Goal: Information Seeking & Learning: Learn about a topic

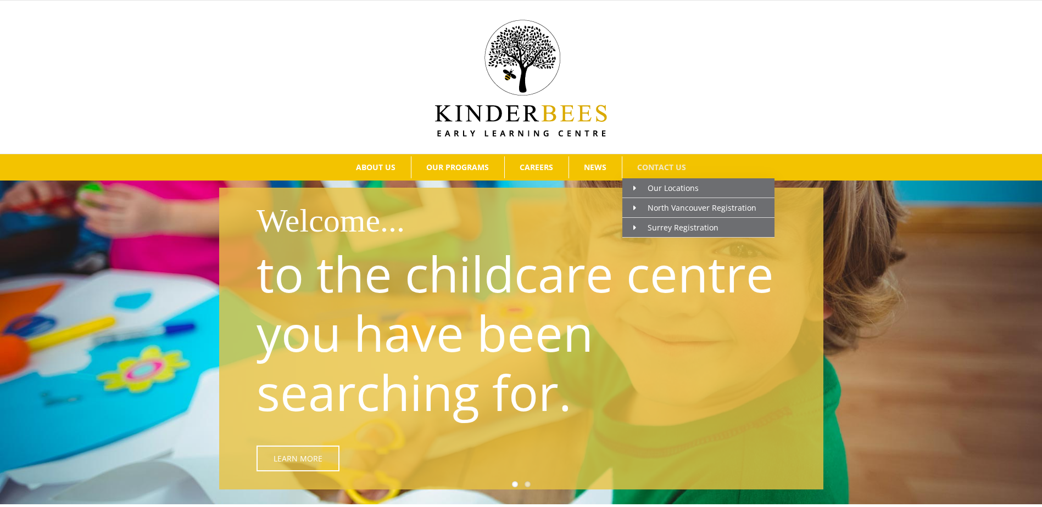
click at [666, 164] on span "CONTACT US" at bounding box center [661, 168] width 49 height 8
click at [672, 164] on span "CONTACT US" at bounding box center [661, 168] width 49 height 8
click at [676, 206] on span "North Vancouver Registration" at bounding box center [694, 208] width 123 height 10
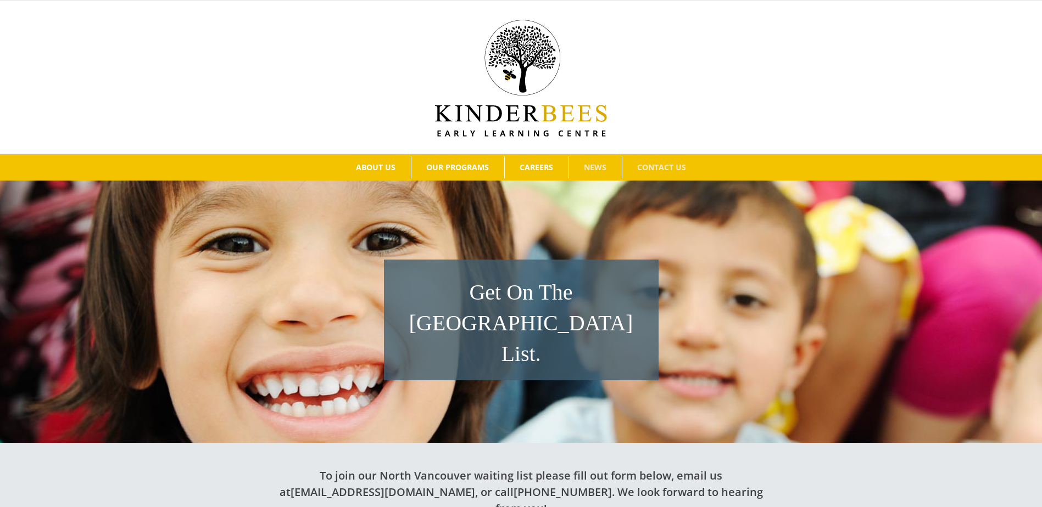
click at [597, 159] on link "NEWS" at bounding box center [595, 167] width 53 height 22
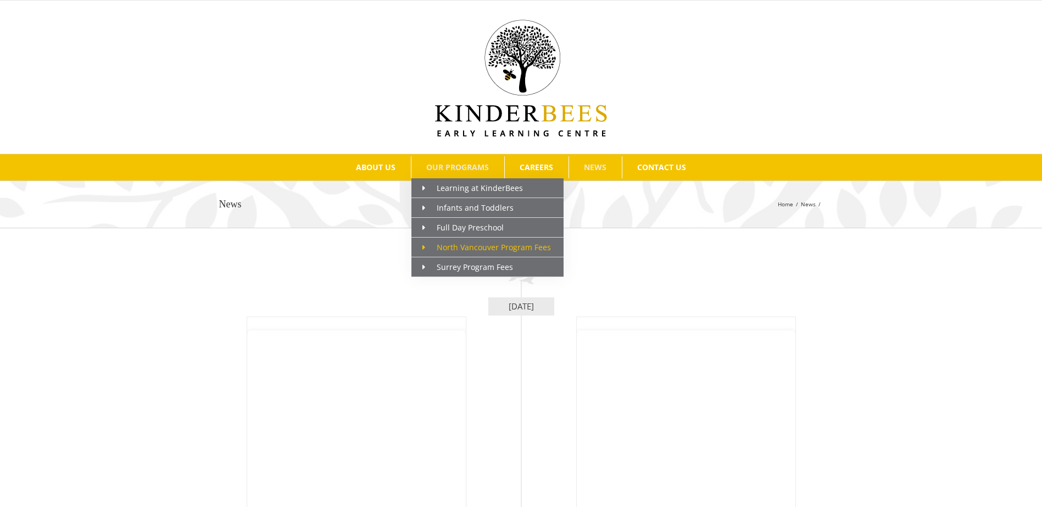
click at [475, 250] on span "North Vancouver Program Fees" at bounding box center [486, 247] width 128 height 10
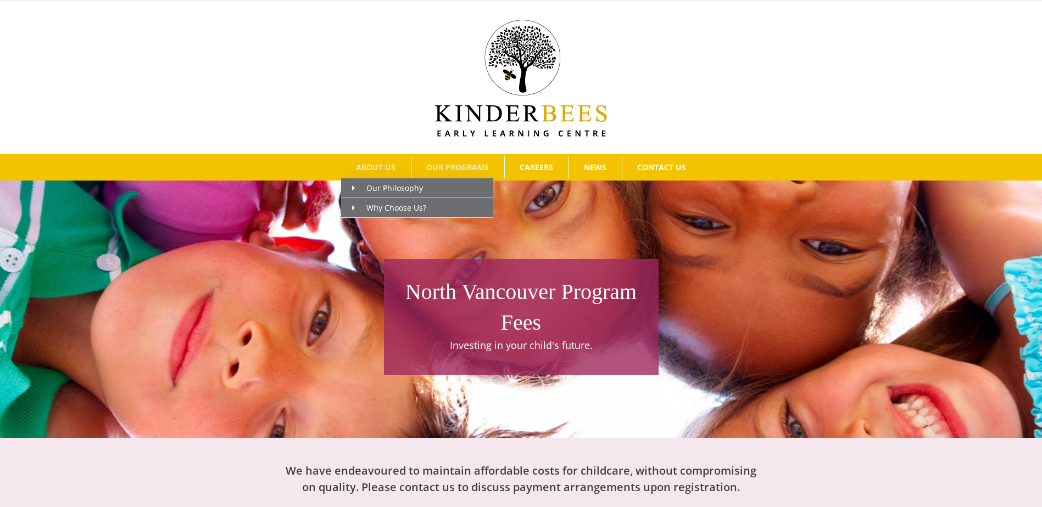
click at [372, 166] on span "ABOUT US" at bounding box center [376, 168] width 40 height 8
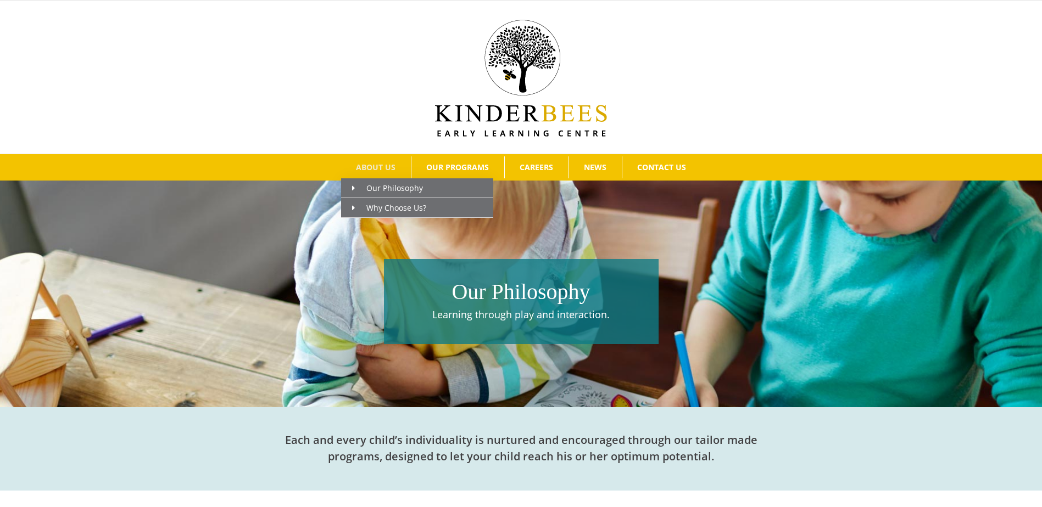
click at [385, 164] on span "ABOUT US" at bounding box center [376, 168] width 40 height 8
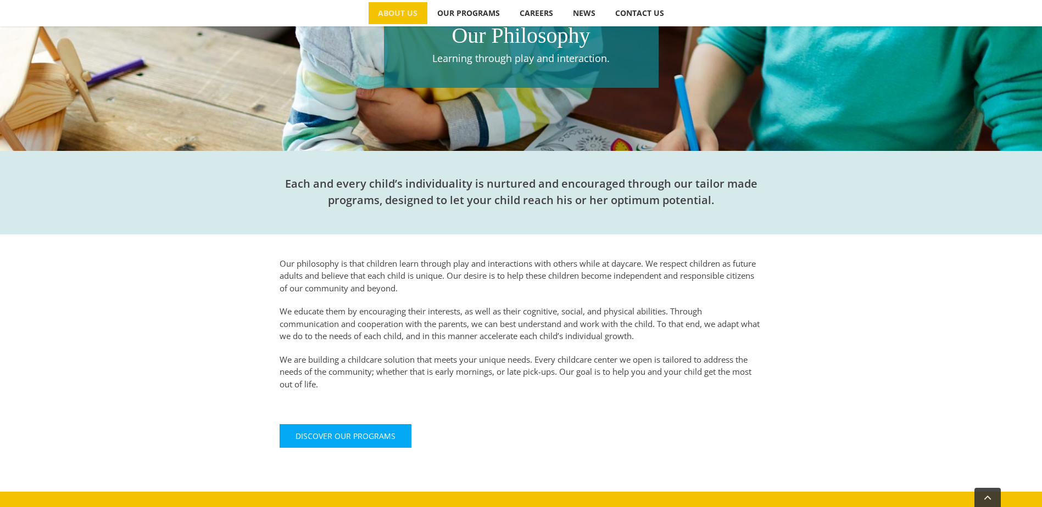
scroll to position [384, 0]
